Goal: Find specific page/section: Find specific page/section

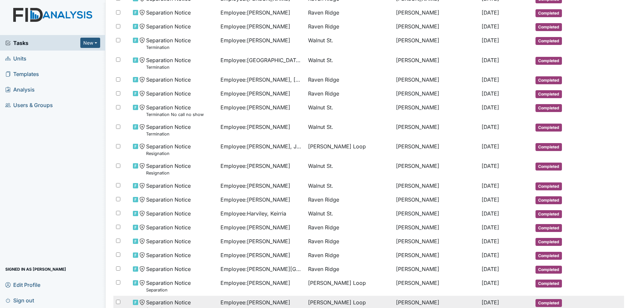
scroll to position [249, 0]
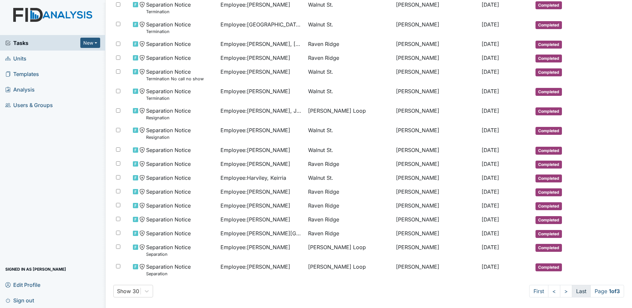
click at [572, 289] on link "Last" at bounding box center [581, 291] width 19 height 13
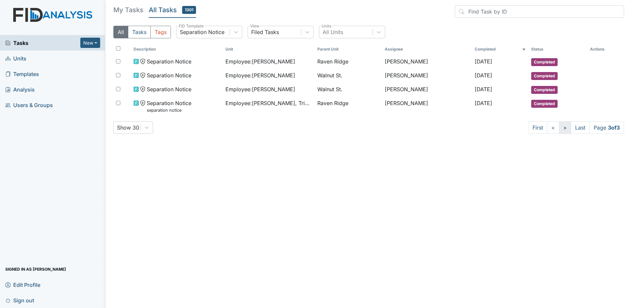
click at [559, 131] on link ">" at bounding box center [565, 127] width 12 height 13
click at [552, 130] on link "<" at bounding box center [553, 127] width 12 height 13
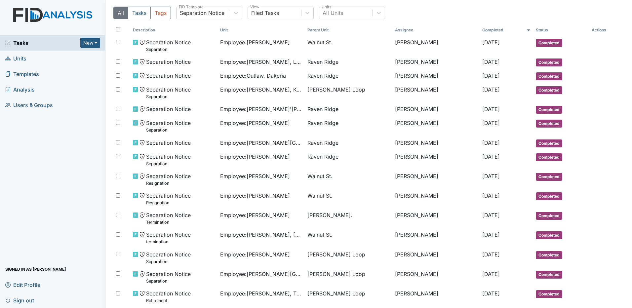
scroll to position [14, 0]
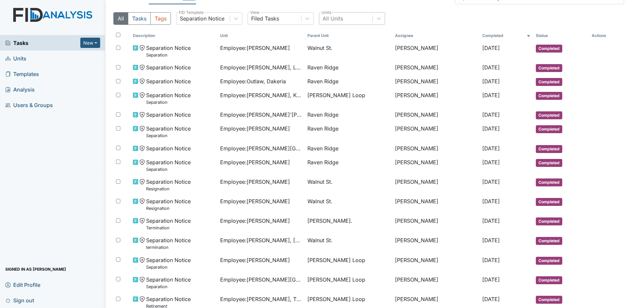
click at [348, 19] on div "All Units" at bounding box center [346, 19] width 53 height 12
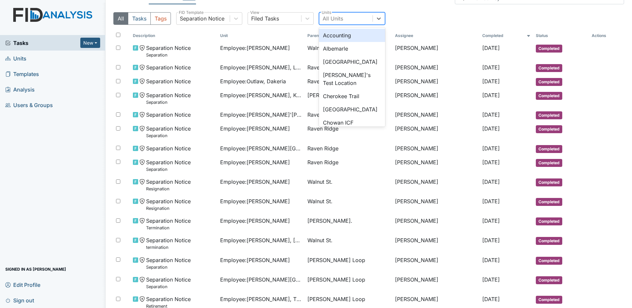
click at [348, 19] on div "All Units" at bounding box center [346, 19] width 53 height 12
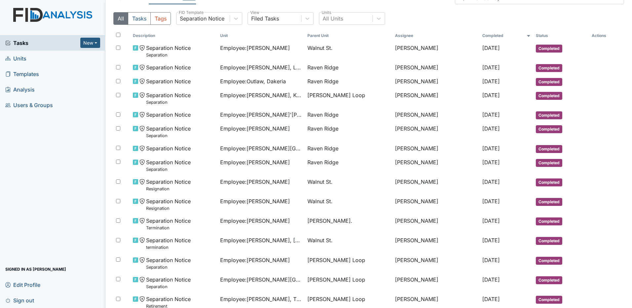
click at [226, 36] on th "Unit" at bounding box center [261, 35] width 87 height 11
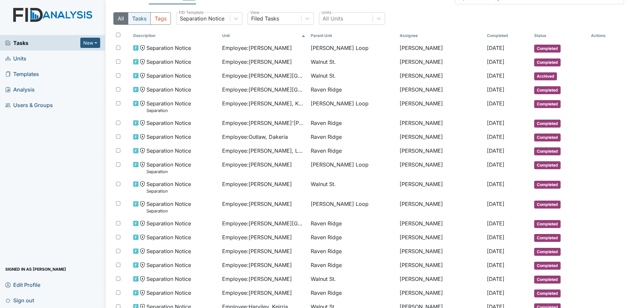
click at [143, 20] on button "Tasks" at bounding box center [139, 18] width 23 height 13
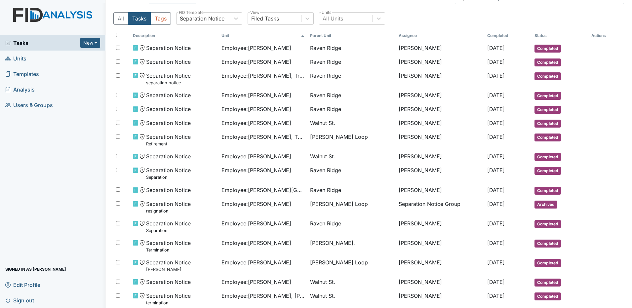
click at [32, 58] on link "Units" at bounding box center [53, 59] width 106 height 16
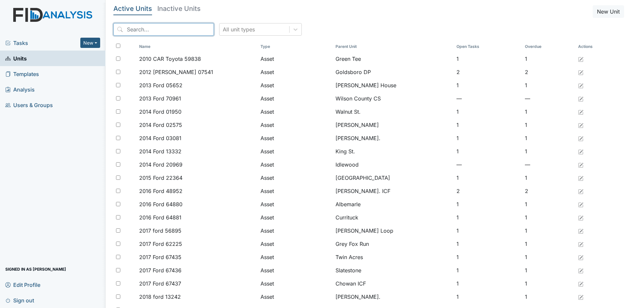
click at [135, 32] on input "search" at bounding box center [163, 29] width 101 height 13
type input "w"
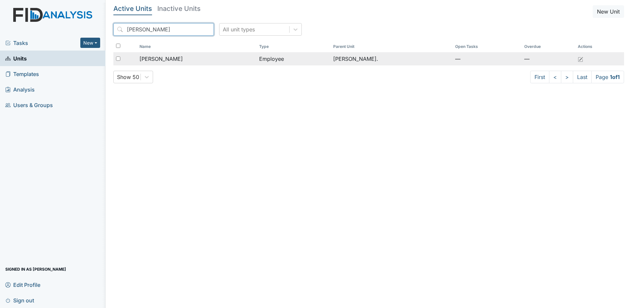
type input "[PERSON_NAME]"
click at [231, 58] on div "[PERSON_NAME]" at bounding box center [197, 59] width 114 height 8
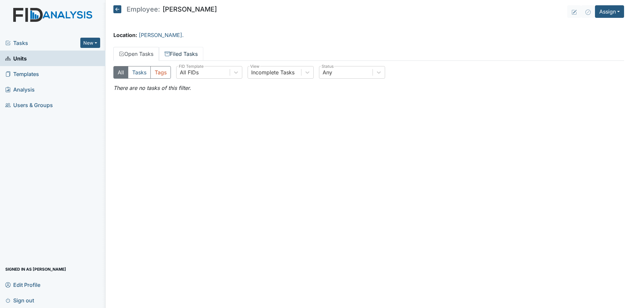
click at [200, 53] on link "Filed Tasks" at bounding box center [181, 54] width 44 height 14
